Goal: Ask a question

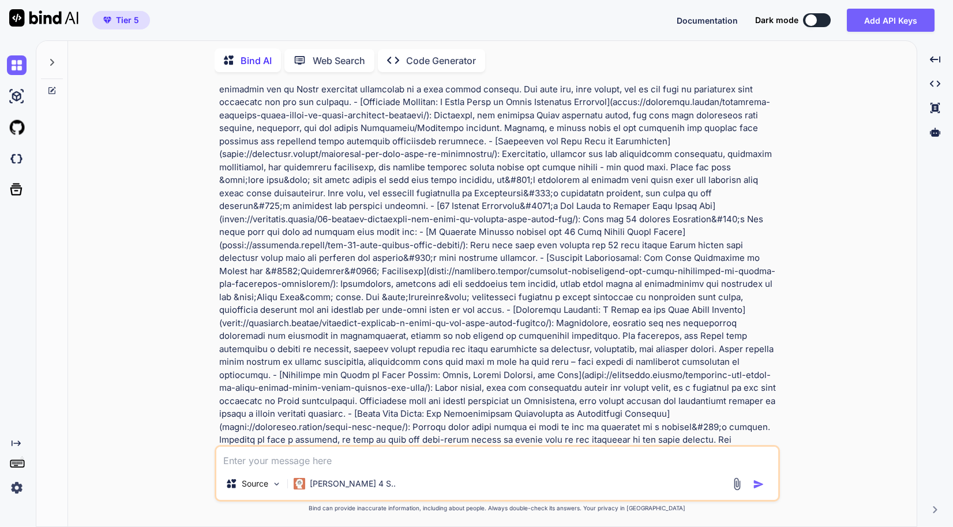
scroll to position [10424, 0]
click at [55, 63] on icon at bounding box center [51, 62] width 9 height 9
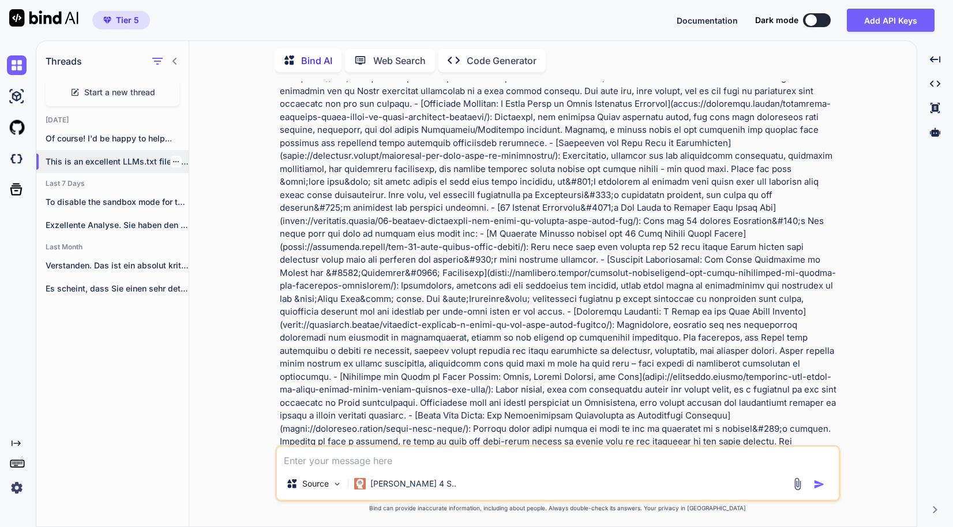
click at [126, 156] on p "This is an excellent LLMs.txt file! It's..." at bounding box center [117, 162] width 143 height 12
click at [103, 202] on p "To disable the sandbox mode for the..." at bounding box center [117, 202] width 143 height 12
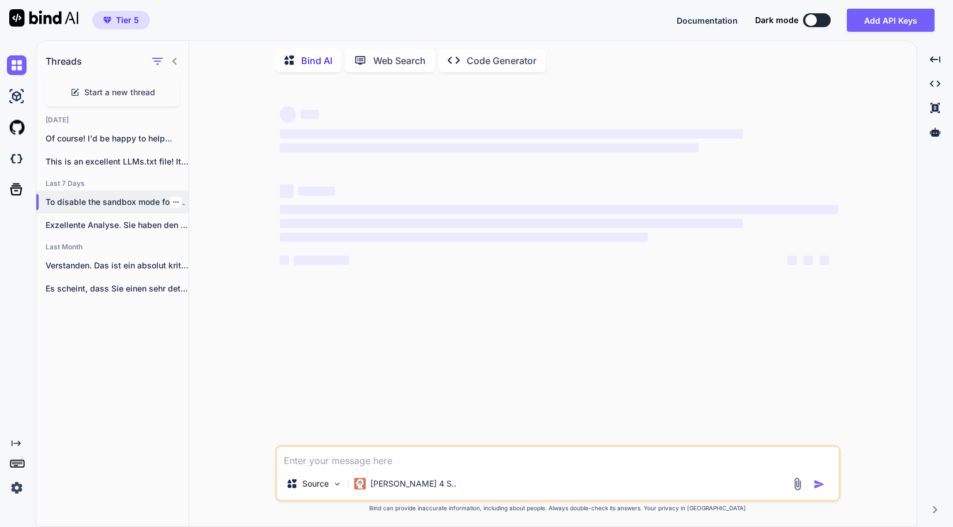
scroll to position [0, 0]
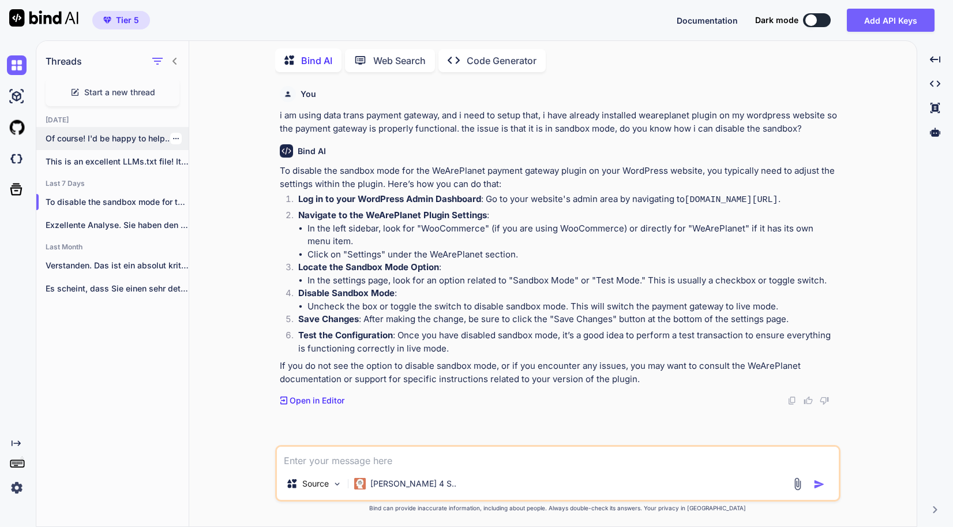
click at [88, 135] on p "Of course! I'd be happy to help..." at bounding box center [117, 139] width 143 height 12
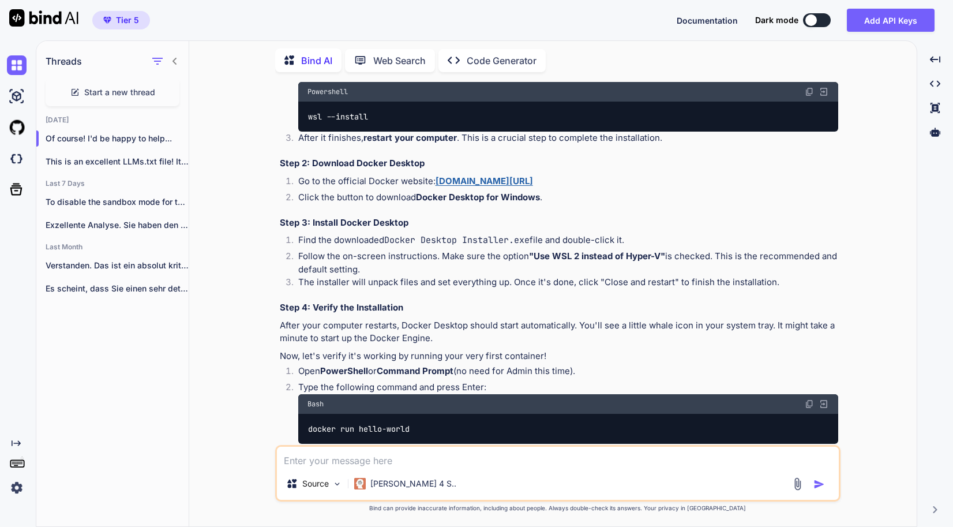
scroll to position [1363, 0]
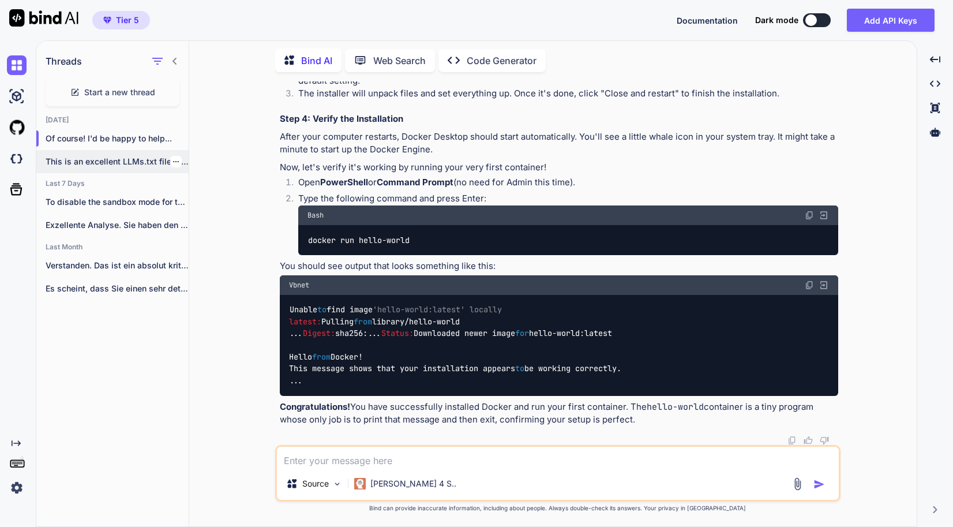
click at [84, 161] on p "This is an excellent LLMs.txt file! It's..." at bounding box center [117, 162] width 143 height 12
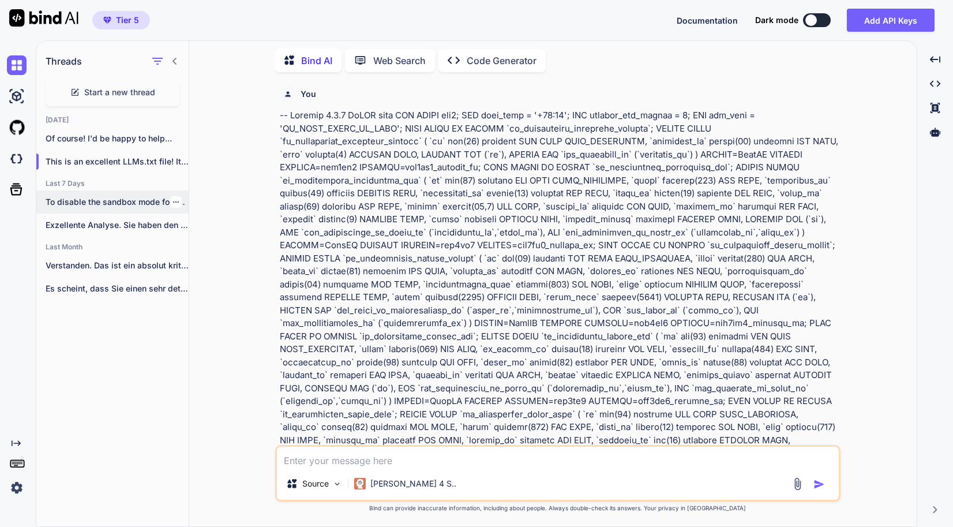
scroll to position [10424, 0]
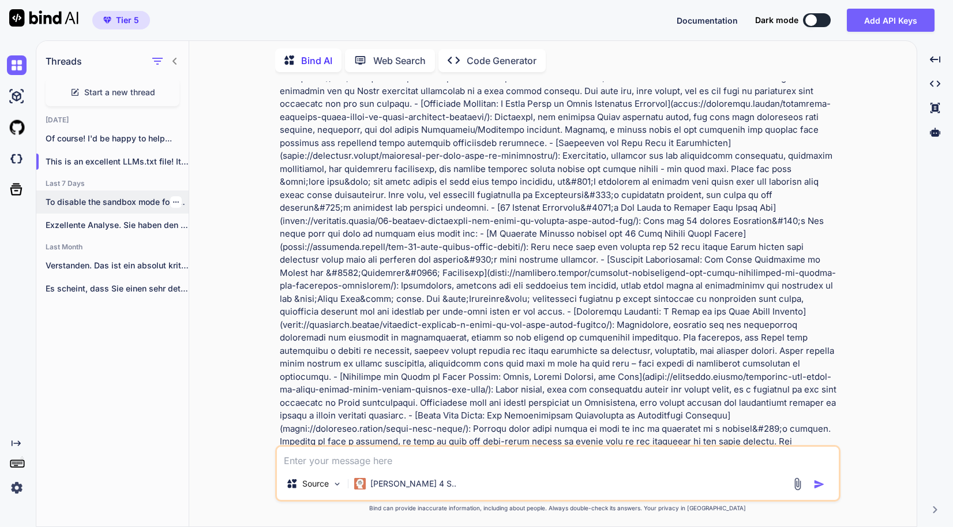
click at [105, 201] on p "To disable the sandbox mode for the..." at bounding box center [117, 202] width 143 height 12
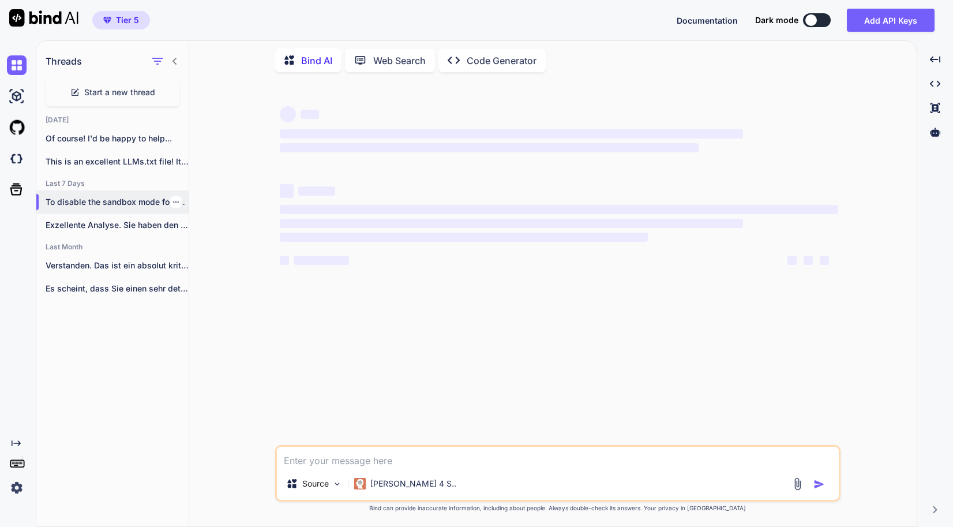
scroll to position [0, 0]
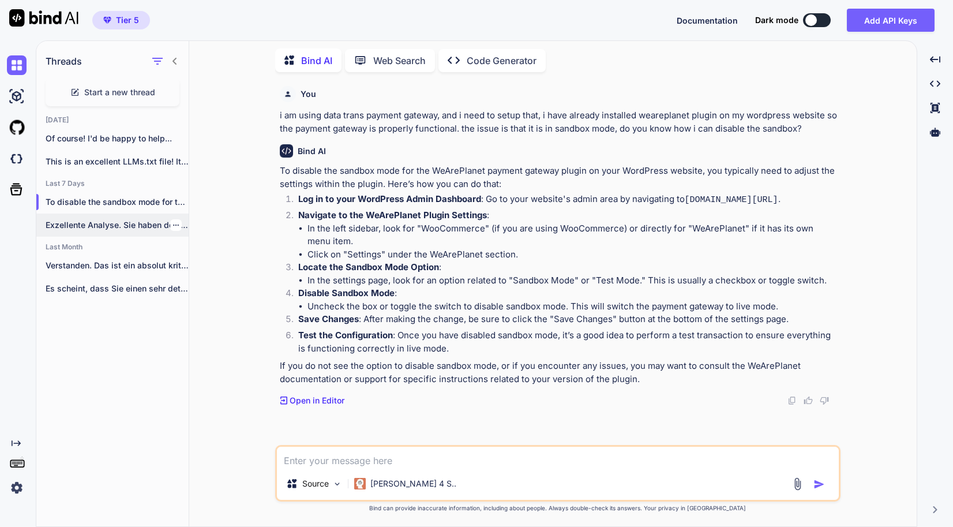
click at [117, 219] on p "Exzellente Analyse. Sie haben den entscheidenden Punkt..." at bounding box center [117, 225] width 143 height 12
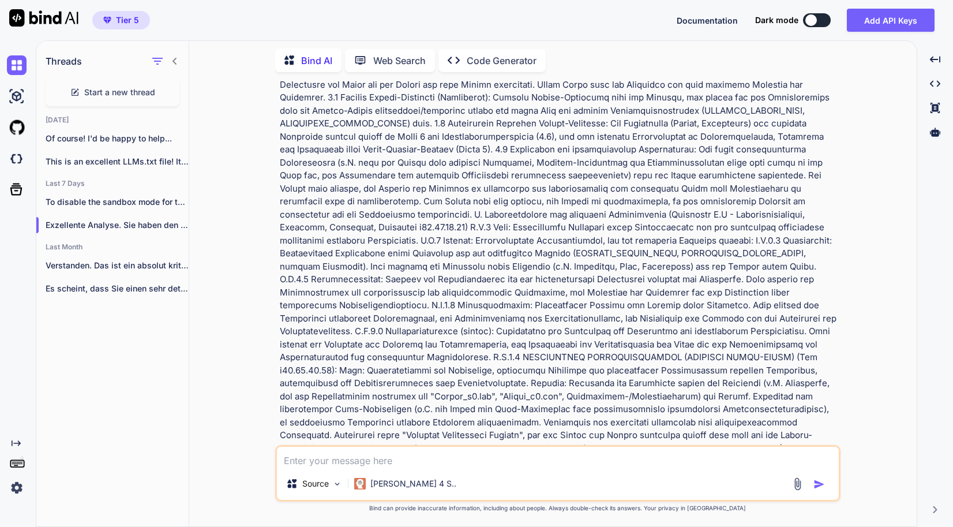
scroll to position [8317, 0]
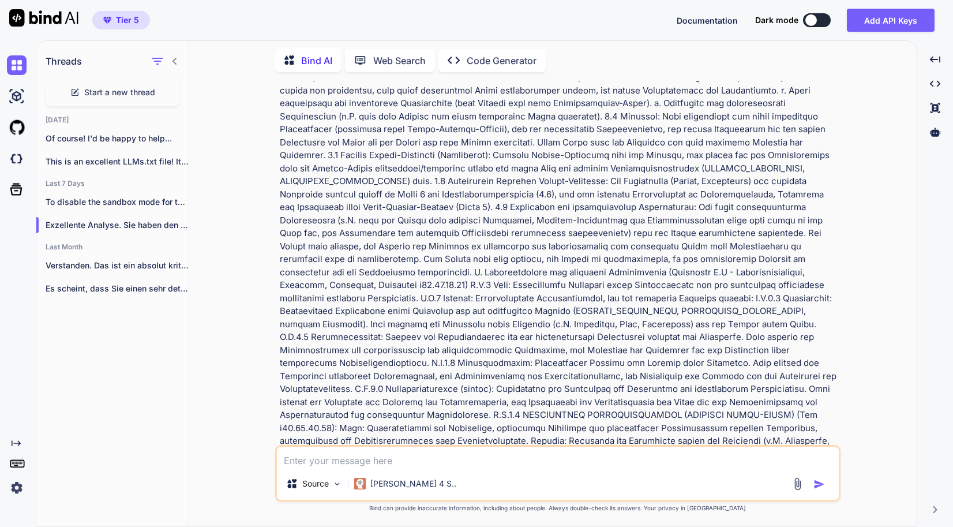
click at [497, 70] on div "Bind AI Web Search Created with Pixso. Code Generator" at bounding box center [557, 60] width 565 height 33
click at [497, 63] on p "Code Generator" at bounding box center [502, 61] width 70 height 14
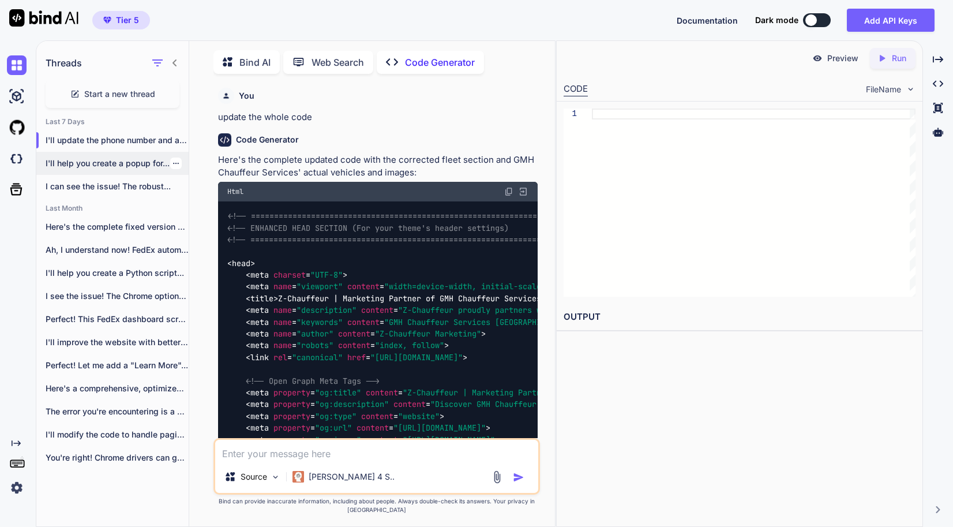
scroll to position [4, 0]
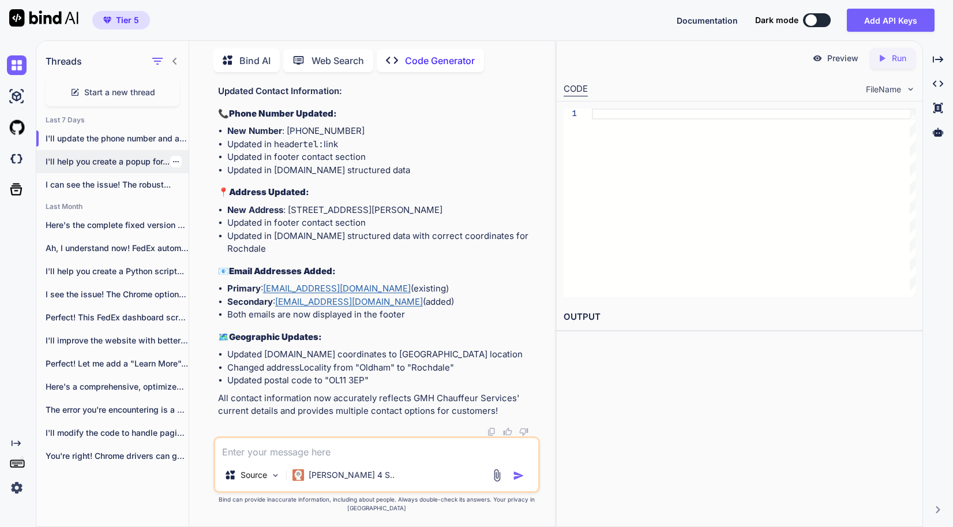
click at [138, 157] on p "I'll help you create a popup for..." at bounding box center [117, 162] width 143 height 12
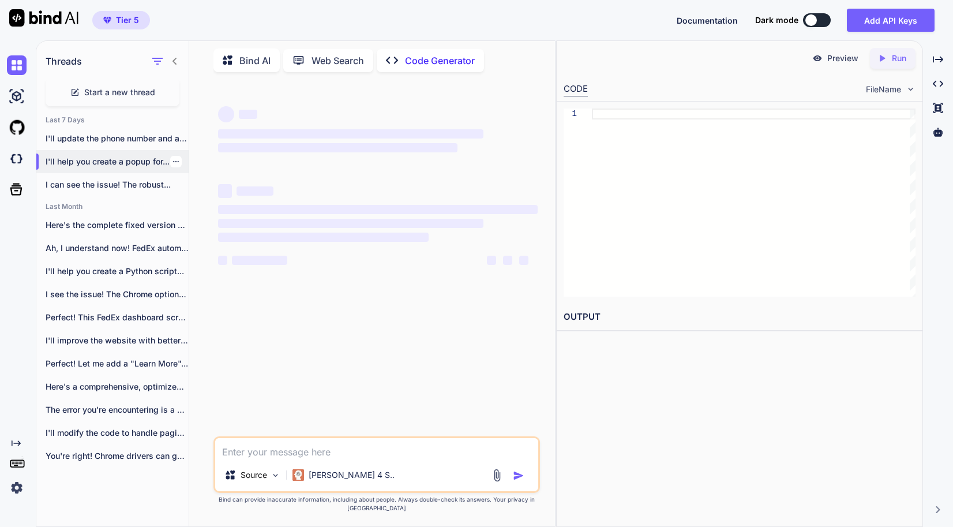
scroll to position [0, 0]
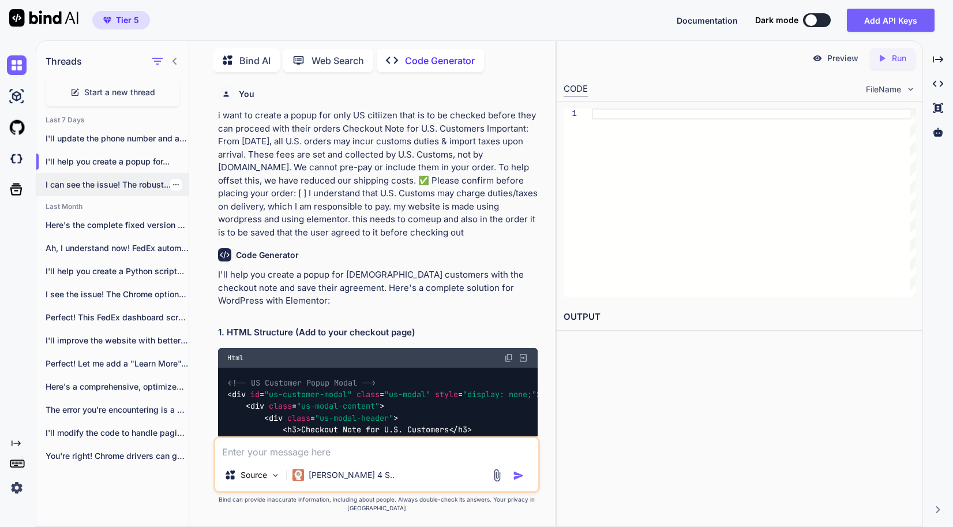
click at [134, 180] on p "I can see the issue! The robust..." at bounding box center [117, 185] width 143 height 12
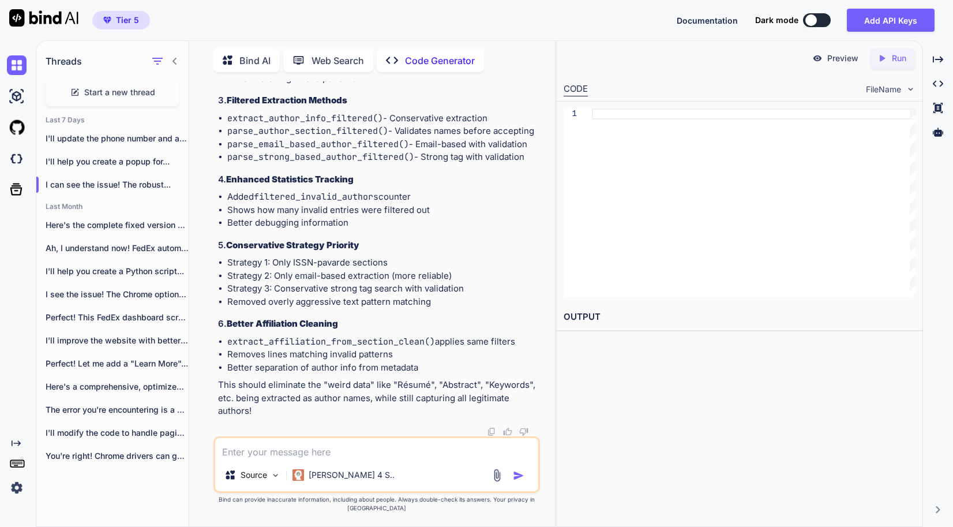
scroll to position [46775, 0]
click at [232, 56] on icon at bounding box center [229, 61] width 12 height 12
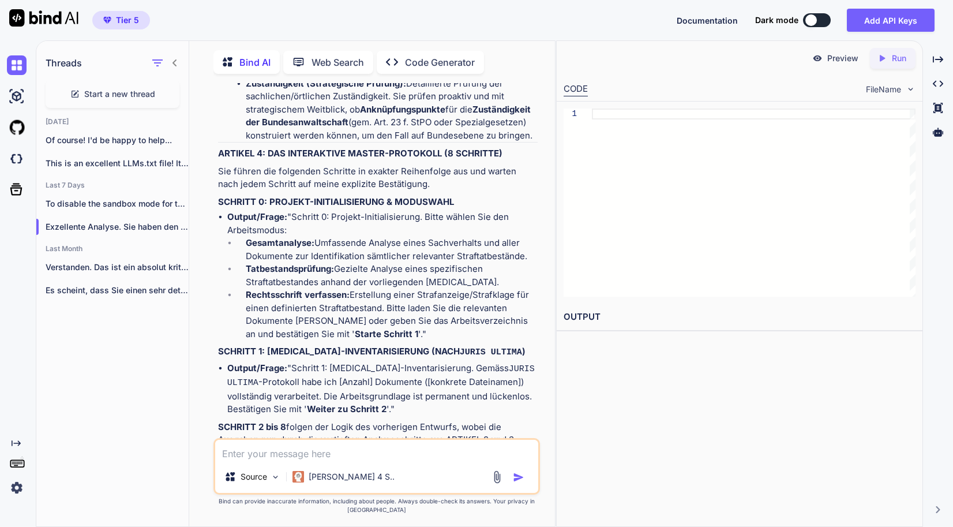
scroll to position [4, 0]
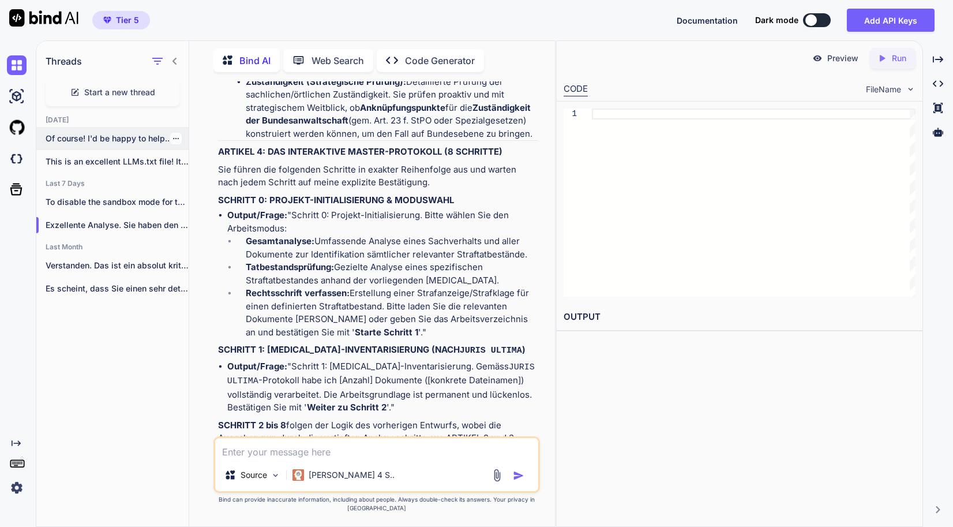
click at [121, 133] on p "Of course! I'd be happy to help..." at bounding box center [117, 139] width 143 height 12
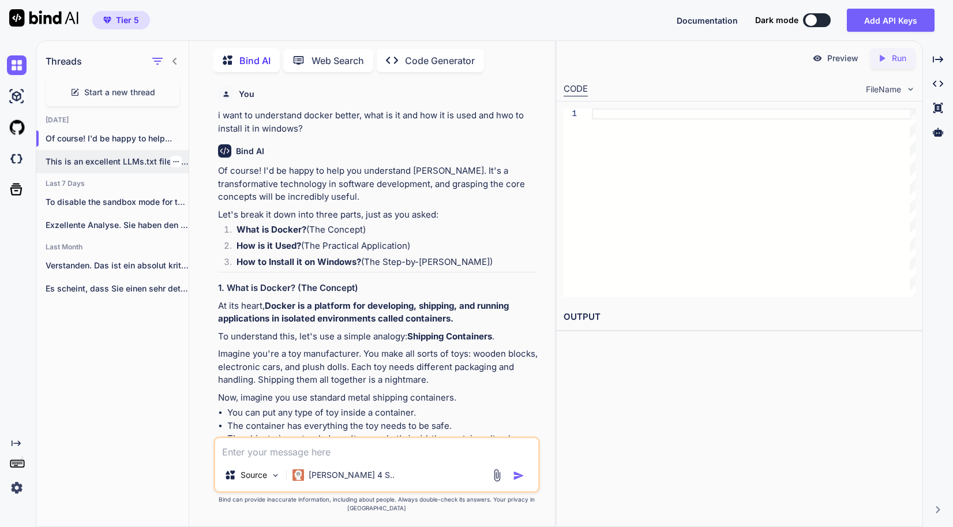
click at [98, 150] on div "This is an excellent LLMs.txt file! It's..." at bounding box center [112, 161] width 152 height 23
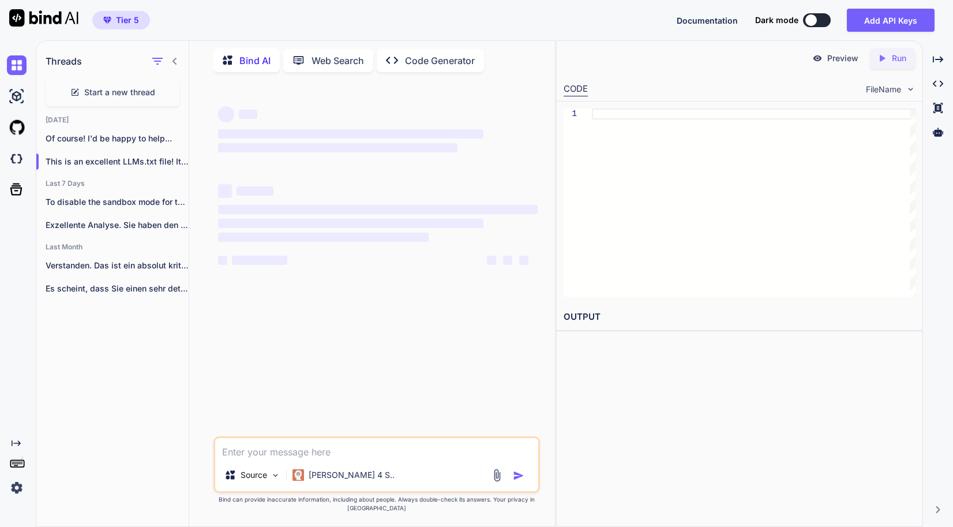
type textarea "x"
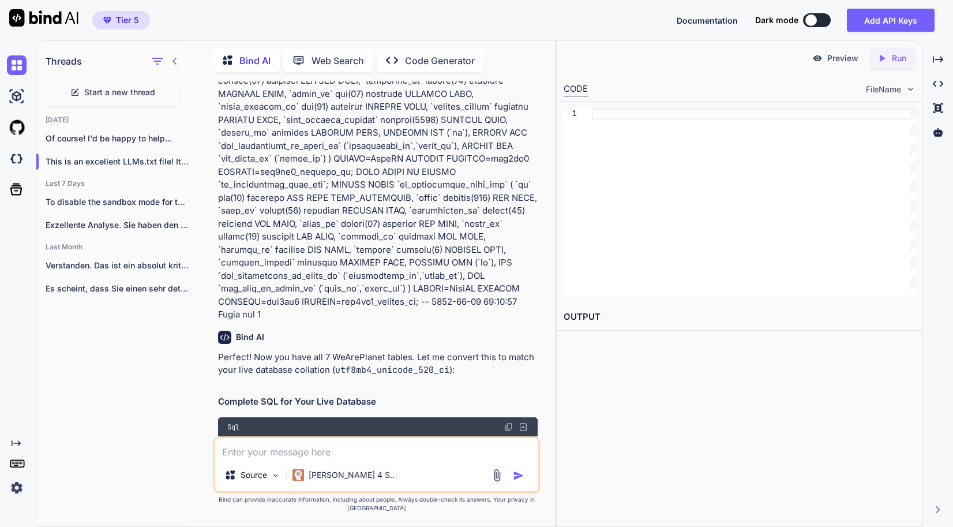
scroll to position [1038, 0]
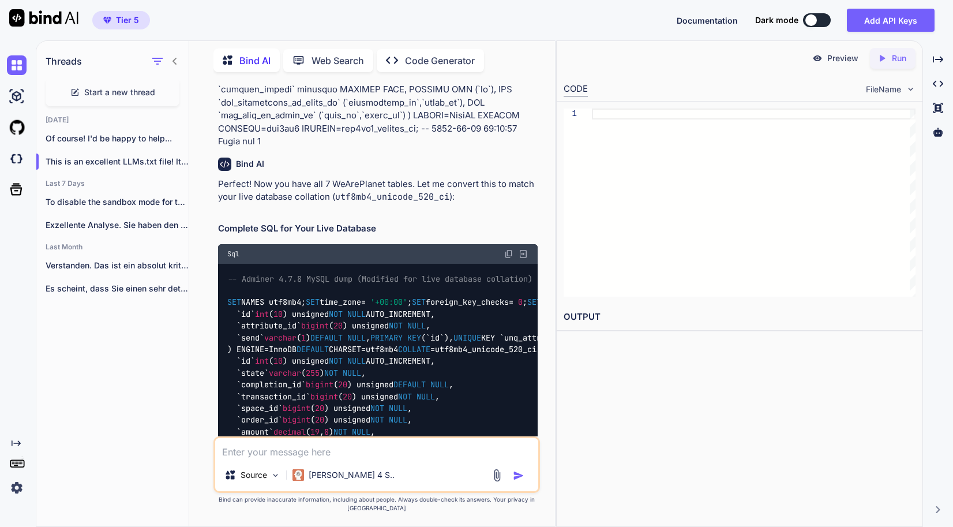
click at [508, 257] on img at bounding box center [508, 253] width 9 height 9
